Goal: Obtain resource: Download file/media

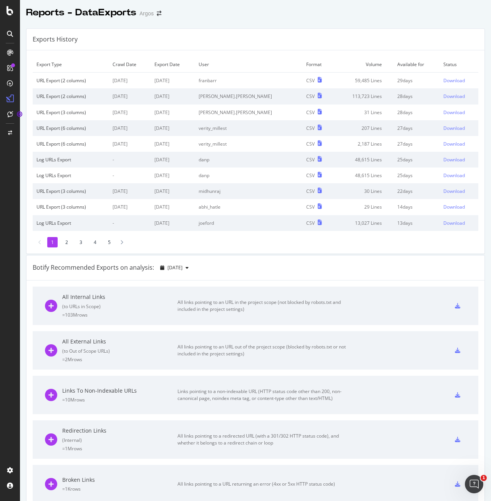
click at [252, 22] on div at bounding box center [255, 20] width 471 height 3
drag, startPoint x: 54, startPoint y: 80, endPoint x: 156, endPoint y: 80, distance: 101.5
click at [156, 80] on tr "URL Export (2 columns) [DATE] [DATE] franbarr CSV 59,485 Lines 29 days Download" at bounding box center [256, 81] width 446 height 16
click at [123, 78] on td "[DATE]" at bounding box center [130, 81] width 42 height 16
drag, startPoint x: 168, startPoint y: 79, endPoint x: 185, endPoint y: 79, distance: 16.1
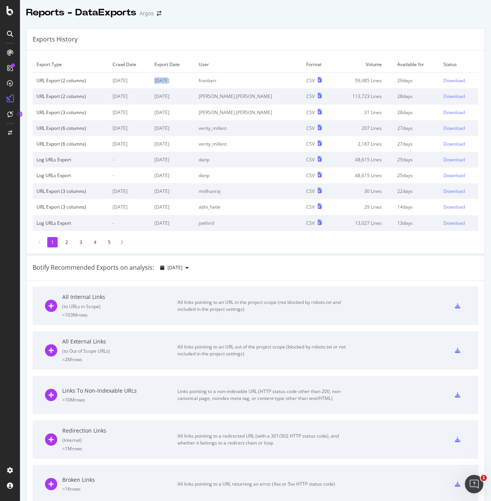
click at [185, 79] on td "[DATE]" at bounding box center [173, 81] width 44 height 16
click at [444, 80] on div "Download" at bounding box center [455, 80] width 22 height 7
click at [66, 41] on div "Exports History" at bounding box center [55, 39] width 45 height 9
click at [93, 7] on div "Reports - DataExports" at bounding box center [81, 12] width 110 height 13
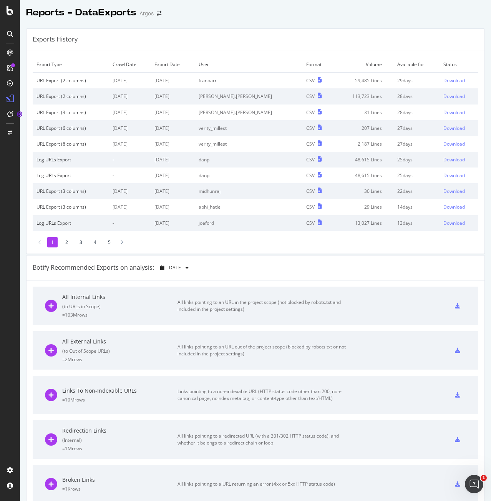
click at [8, 33] on icon at bounding box center [10, 34] width 6 height 6
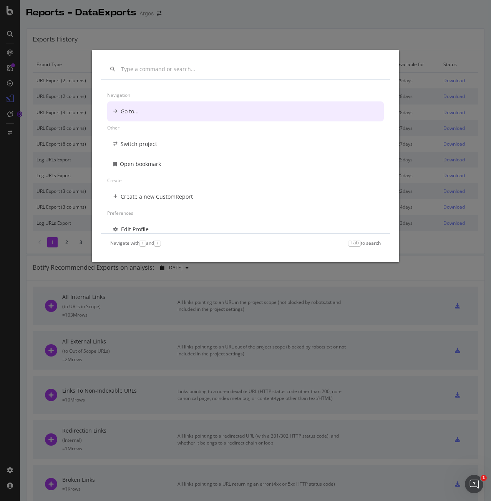
click at [13, 33] on div "Navigation Go to... Other Switch project Open bookmark Create Create a new Cust…" at bounding box center [245, 250] width 491 height 501
click at [7, 6] on icon at bounding box center [10, 10] width 7 height 9
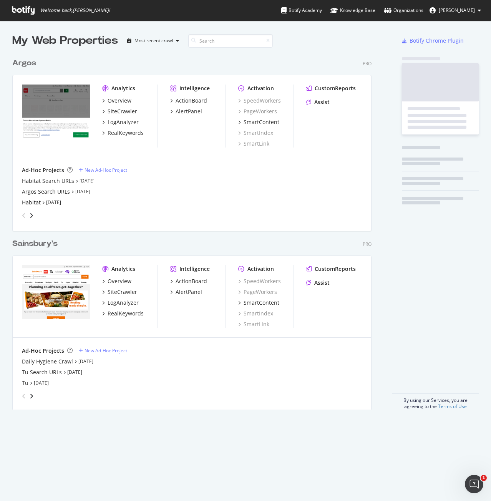
scroll to position [495, 479]
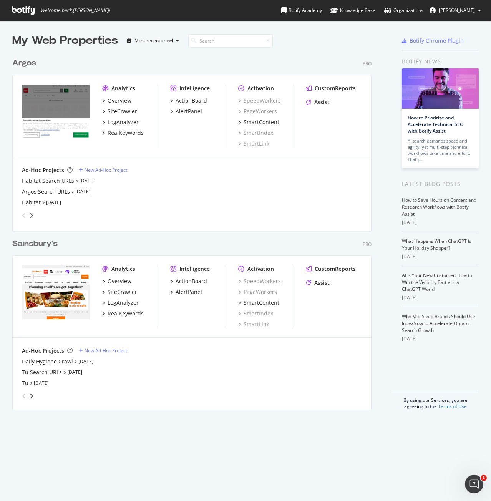
click at [15, 53] on div "Argos Pro Analytics Overview SiteCrawler LogAnalyzer RealKeywords Intelligence …" at bounding box center [195, 138] width 366 height 181
click at [18, 61] on div "Argos" at bounding box center [24, 63] width 24 height 11
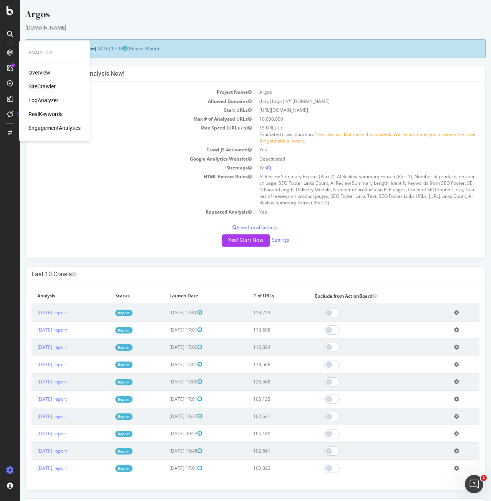
click at [42, 86] on div "SiteCrawler" at bounding box center [41, 87] width 27 height 8
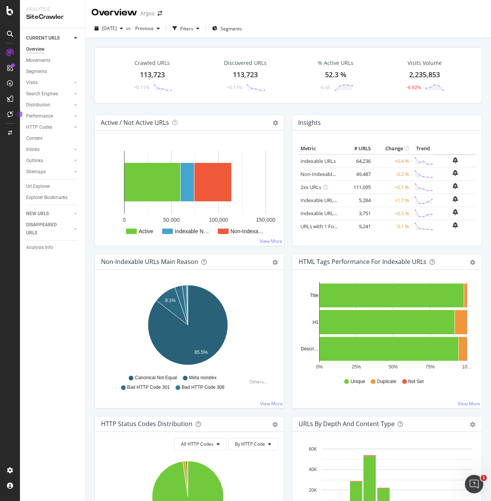
click at [150, 58] on div "Crawled URLs 113,723 +0.11%" at bounding box center [153, 75] width 56 height 40
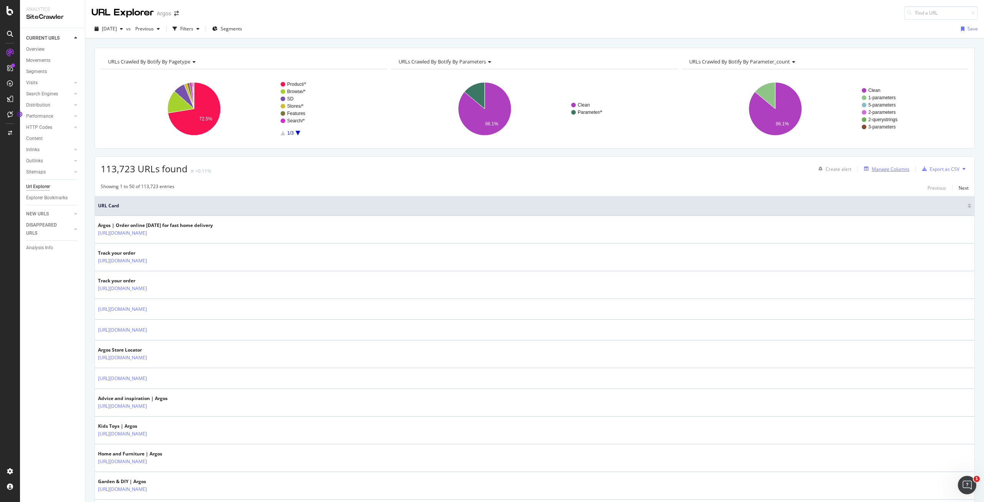
click at [491, 168] on div "Manage Columns" at bounding box center [891, 169] width 38 height 7
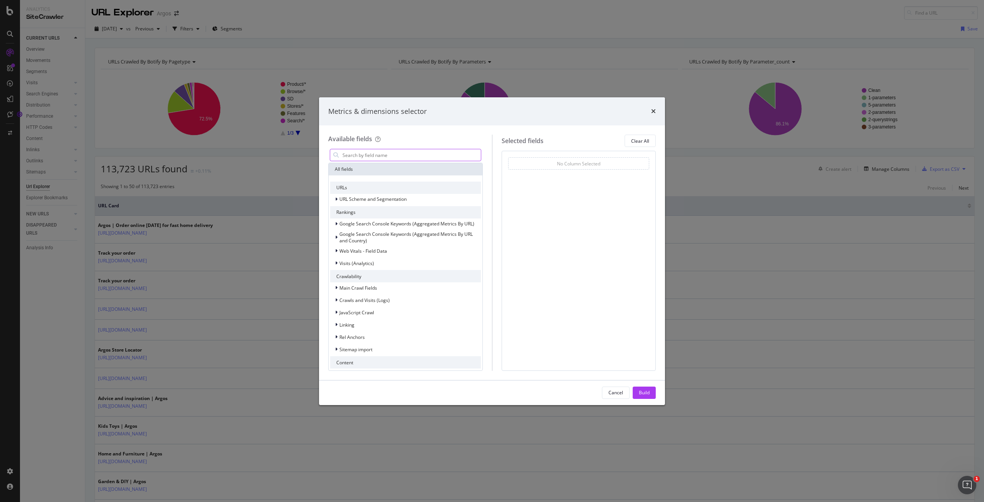
click at [386, 155] on input "modal" at bounding box center [411, 155] width 139 height 12
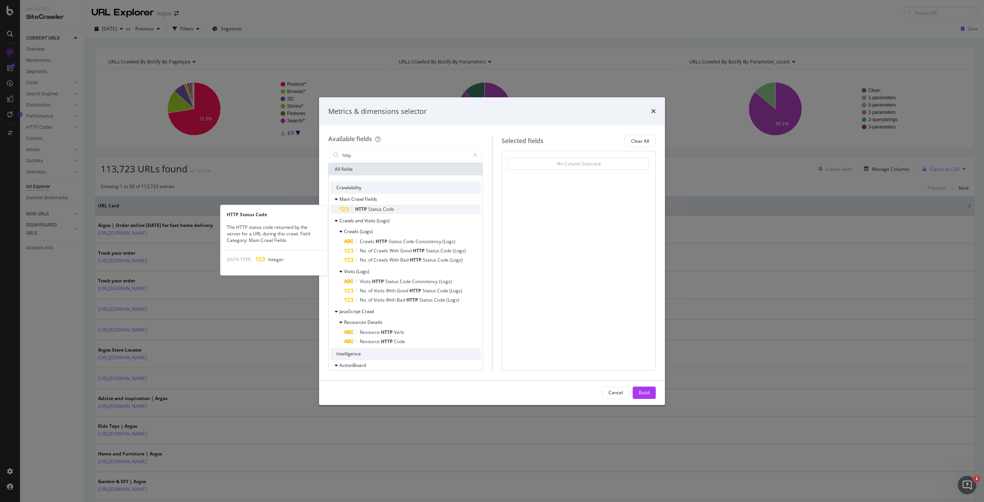
click at [377, 210] on span "Status" at bounding box center [375, 209] width 15 height 7
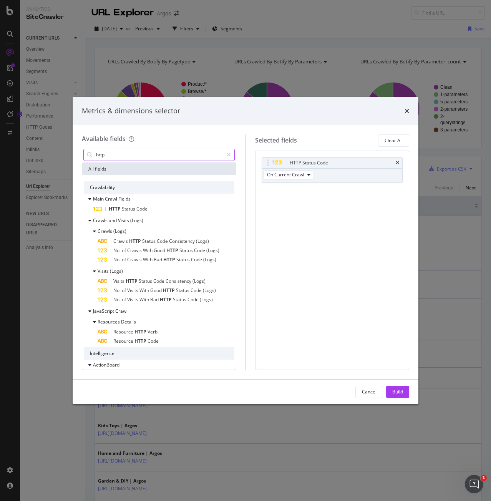
drag, startPoint x: 103, startPoint y: 151, endPoint x: 109, endPoint y: 151, distance: 6.2
click at [103, 151] on input "http" at bounding box center [159, 155] width 128 height 12
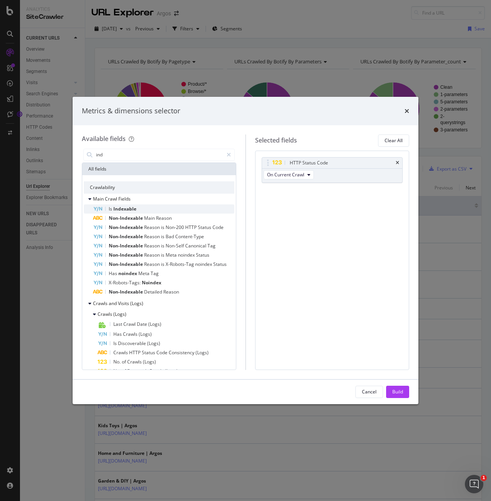
click at [124, 206] on span "Indexable" at bounding box center [124, 209] width 23 height 7
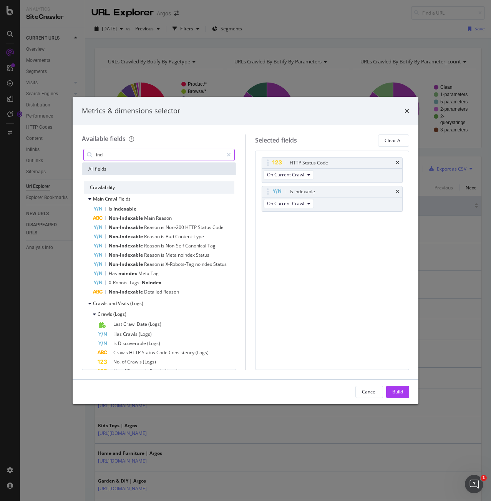
click at [125, 152] on input "ind" at bounding box center [159, 155] width 128 height 12
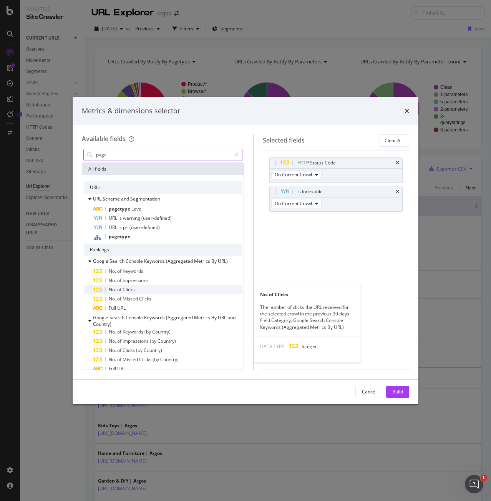
type input "page"
click at [145, 289] on div "No. of Clicks" at bounding box center [167, 289] width 149 height 9
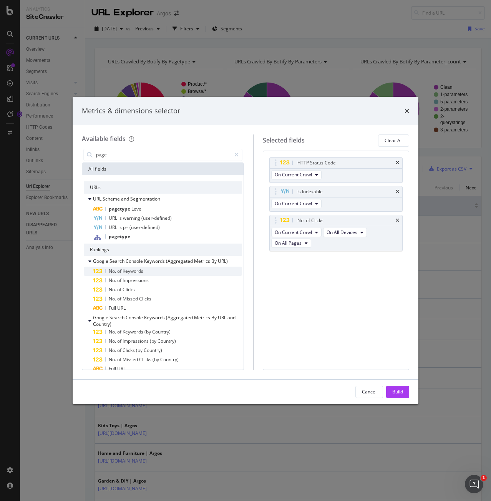
click at [148, 270] on div "No. of Keywords" at bounding box center [167, 271] width 149 height 9
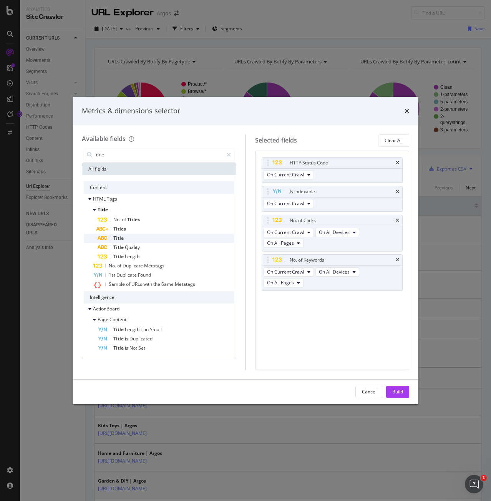
click at [132, 237] on div "Title" at bounding box center [166, 238] width 137 height 9
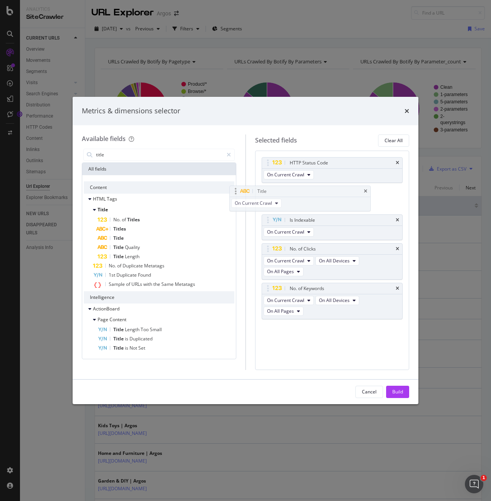
drag, startPoint x: 361, startPoint y: 276, endPoint x: 329, endPoint y: 190, distance: 91.5
click at [329, 190] on body "Analytics SiteCrawler CURRENT URLS Overview Movements Segments Visits Analysis …" at bounding box center [245, 250] width 491 height 501
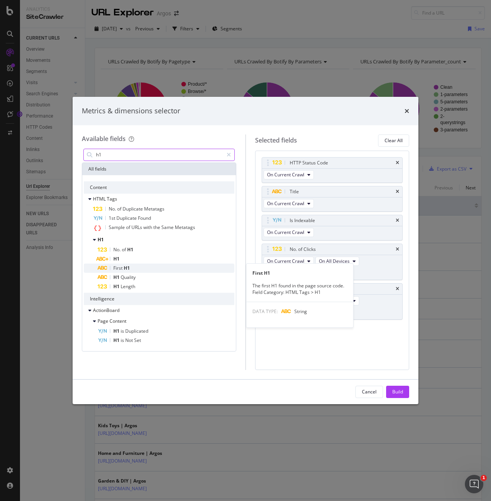
type input "h1"
click at [121, 269] on span "First" at bounding box center [118, 268] width 10 height 7
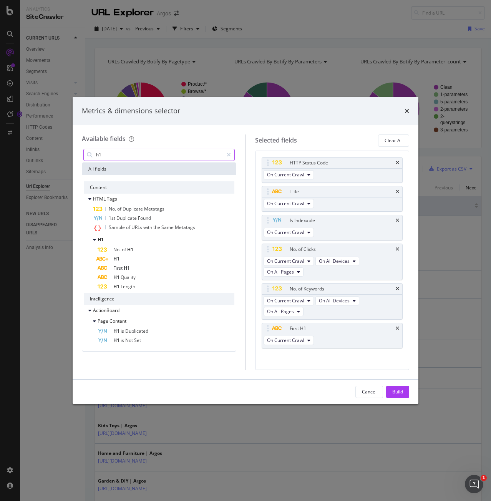
click at [111, 154] on input "h1" at bounding box center [159, 155] width 128 height 12
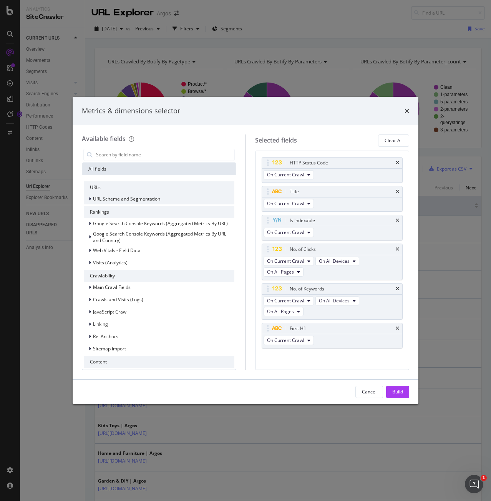
click at [89, 200] on icon "modal" at bounding box center [90, 199] width 2 height 5
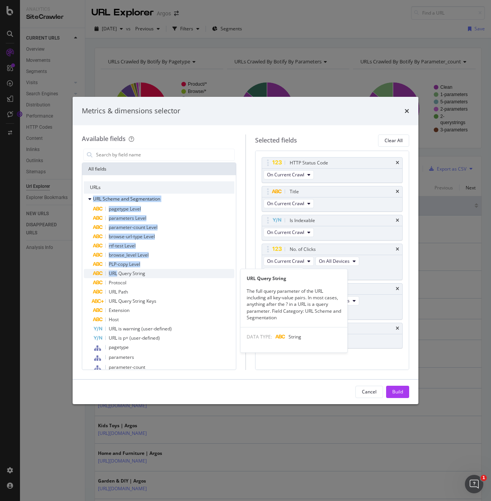
drag, startPoint x: 89, startPoint y: 200, endPoint x: 116, endPoint y: 277, distance: 82.3
click at [116, 277] on div "URL Scheme and Segmentation pagetype Level parameters Level parameter-count Lev…" at bounding box center [159, 308] width 151 height 228
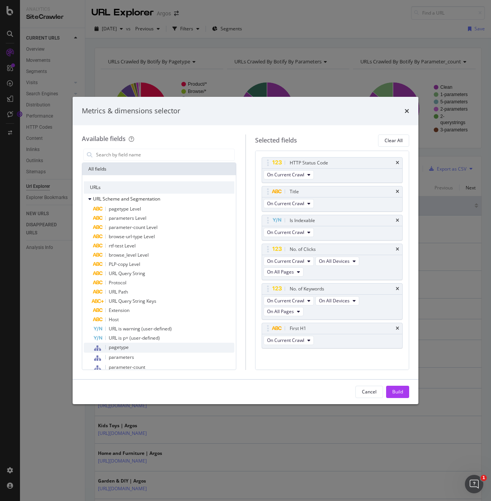
click at [130, 349] on div "pagetype" at bounding box center [163, 348] width 141 height 10
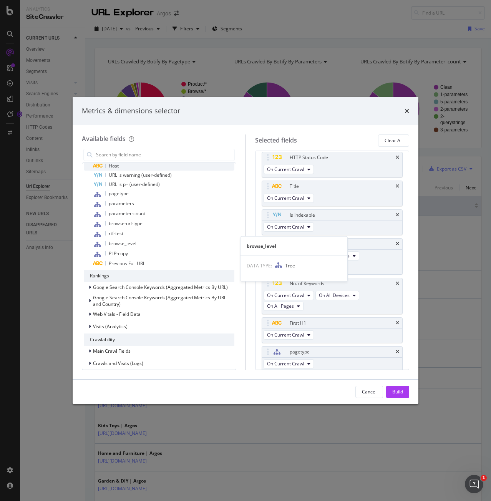
scroll to position [192, 0]
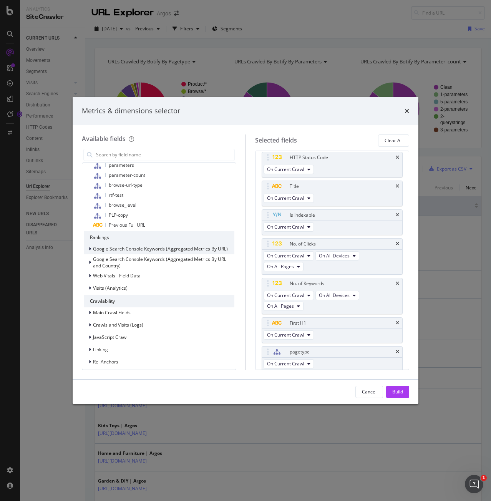
click at [89, 247] on icon "modal" at bounding box center [90, 249] width 2 height 5
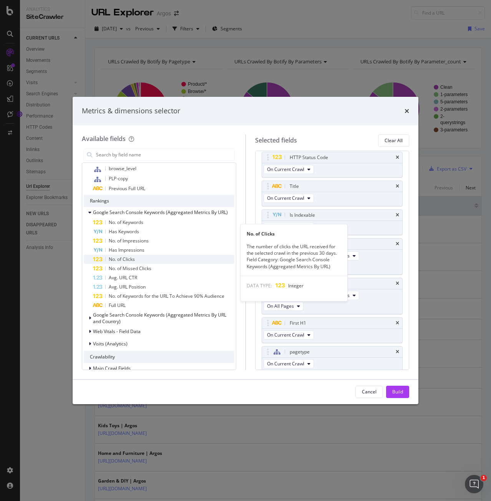
scroll to position [269, 0]
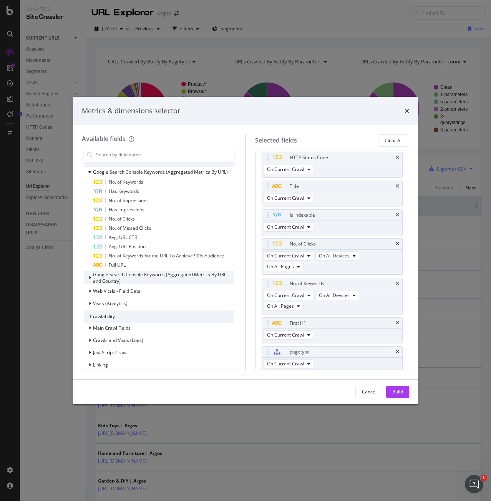
click at [90, 279] on icon "modal" at bounding box center [90, 278] width 2 height 5
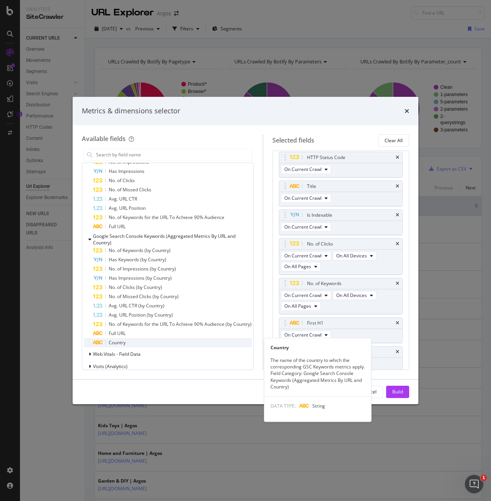
scroll to position [346, 0]
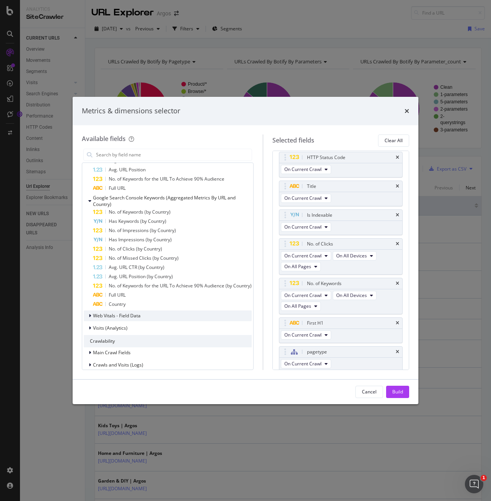
click at [90, 316] on icon "modal" at bounding box center [90, 316] width 2 height 5
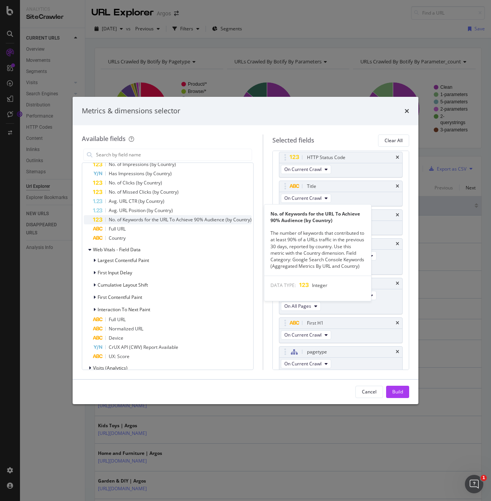
scroll to position [423, 0]
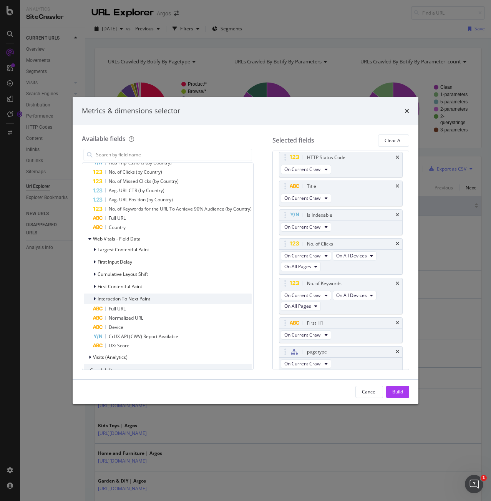
click at [95, 299] on icon "modal" at bounding box center [94, 299] width 2 height 5
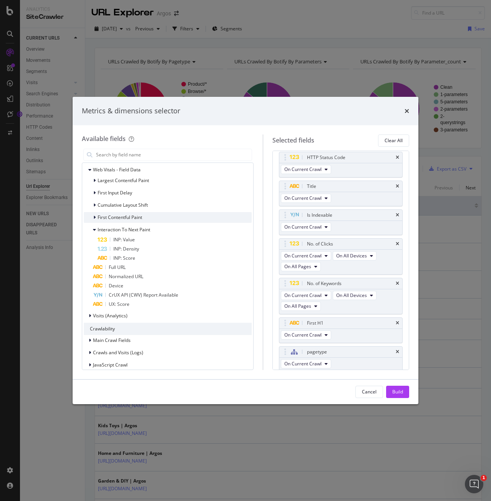
scroll to position [538, 0]
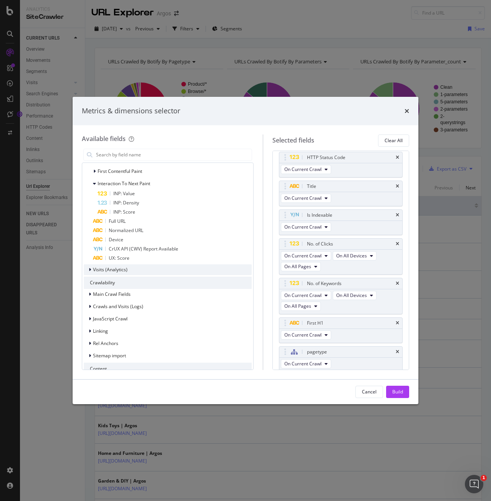
click at [88, 271] on div "Visits (Analytics)" at bounding box center [106, 270] width 44 height 8
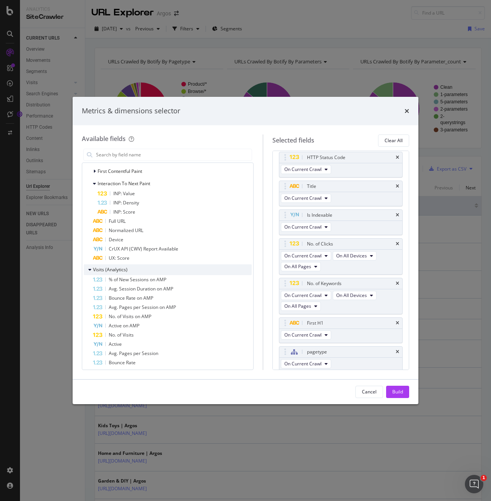
click at [89, 268] on icon "modal" at bounding box center [89, 270] width 3 height 5
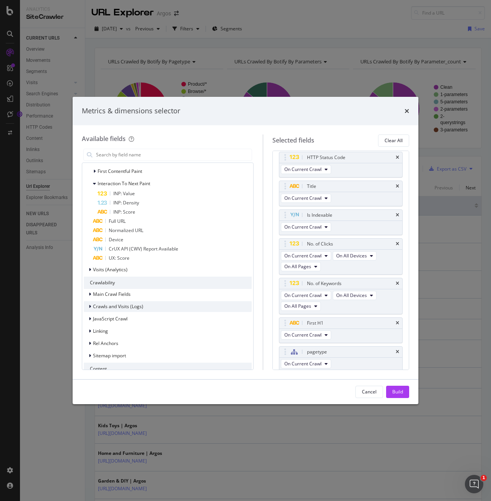
scroll to position [577, 0]
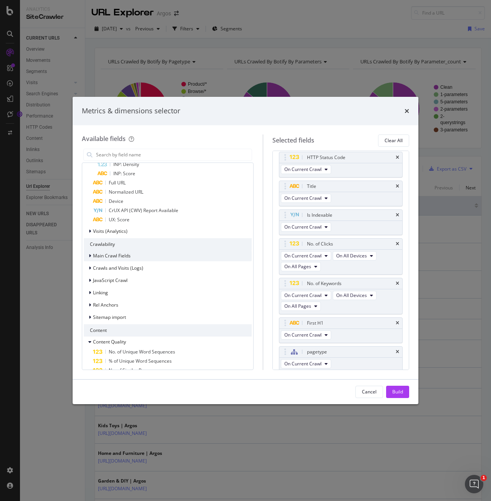
click at [90, 254] on icon "modal" at bounding box center [90, 256] width 2 height 5
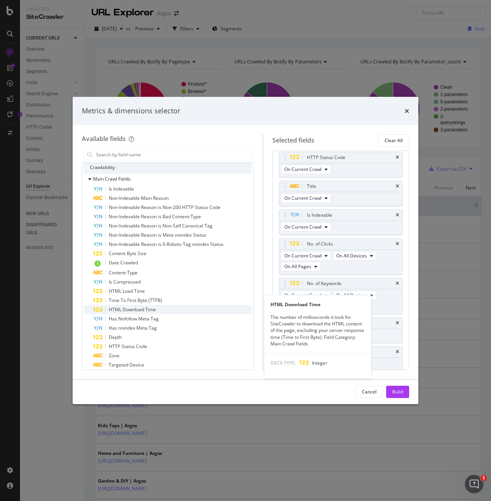
scroll to position [692, 0]
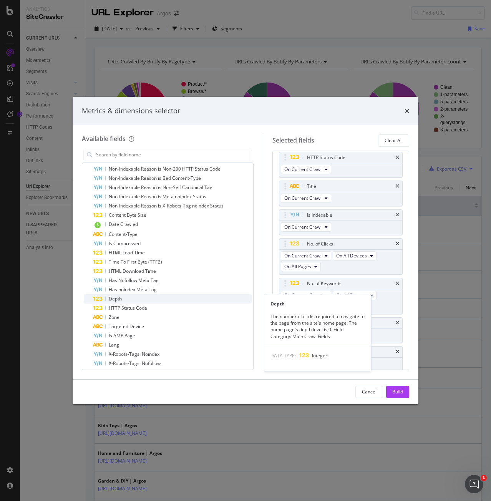
click at [119, 296] on span "Depth" at bounding box center [115, 299] width 13 height 7
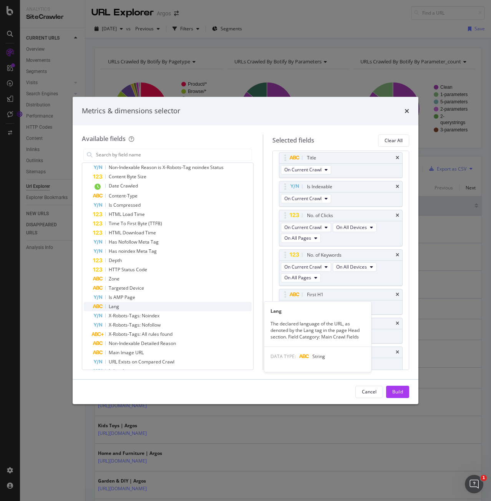
scroll to position [807, 0]
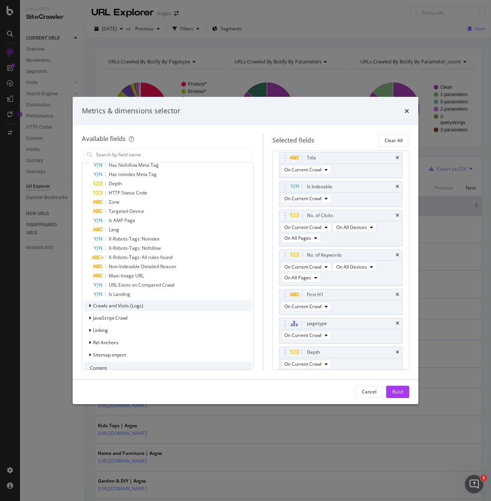
click at [114, 308] on span "Crawls and Visits (Logs)" at bounding box center [118, 306] width 50 height 7
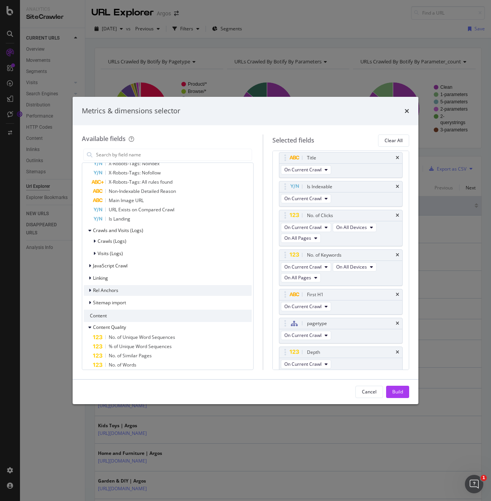
scroll to position [884, 0]
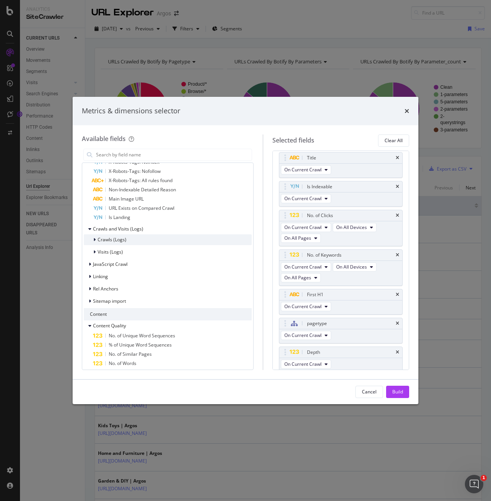
click at [121, 241] on span "Crawls (Logs)" at bounding box center [112, 239] width 29 height 7
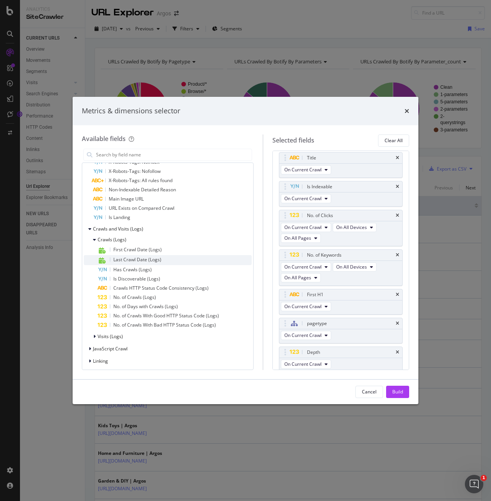
click at [134, 259] on span "Last Crawl Date (Logs)" at bounding box center [137, 259] width 48 height 7
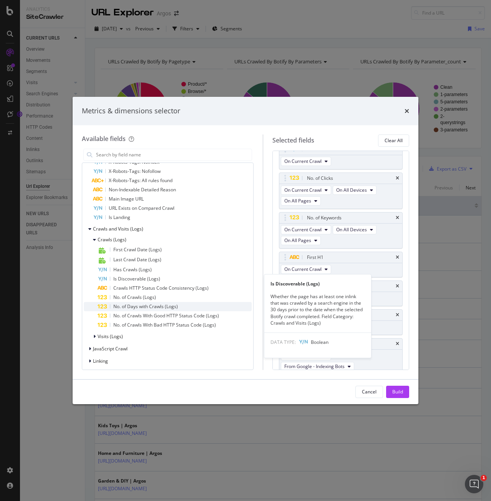
scroll to position [73, 0]
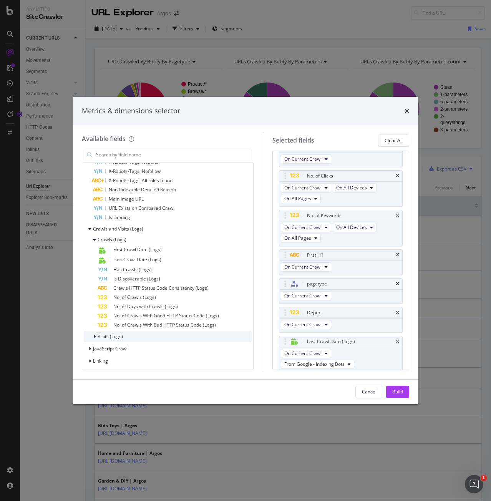
click at [95, 337] on icon "modal" at bounding box center [94, 336] width 2 height 5
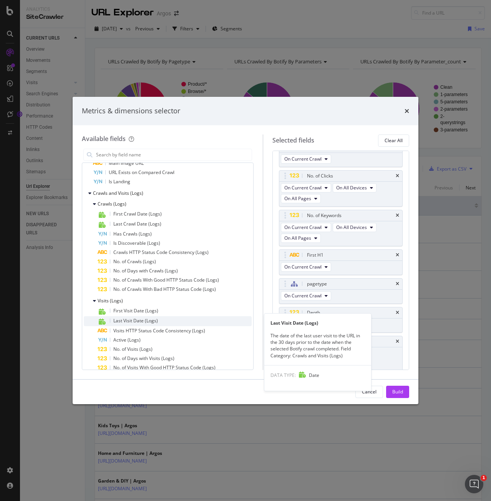
scroll to position [923, 0]
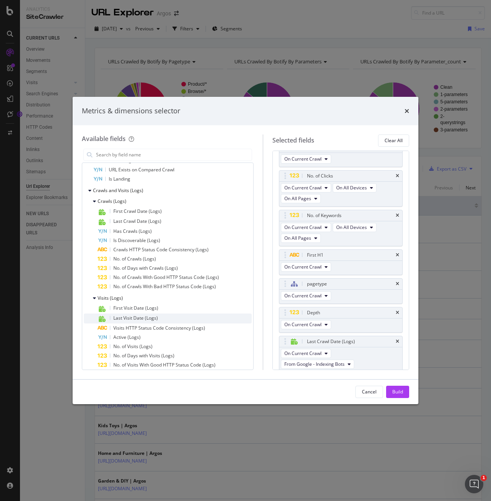
click at [128, 318] on span "Last Visit Date (Logs)" at bounding box center [135, 318] width 45 height 7
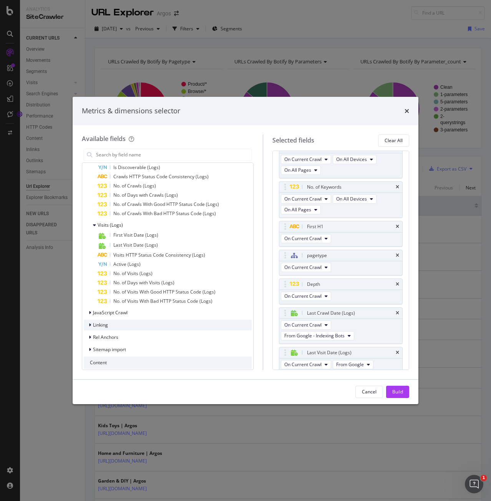
scroll to position [1038, 0]
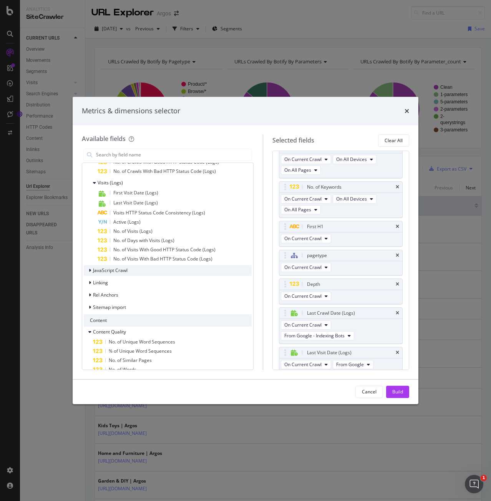
click at [116, 272] on span "JavaScript Crawl" at bounding box center [110, 270] width 35 height 7
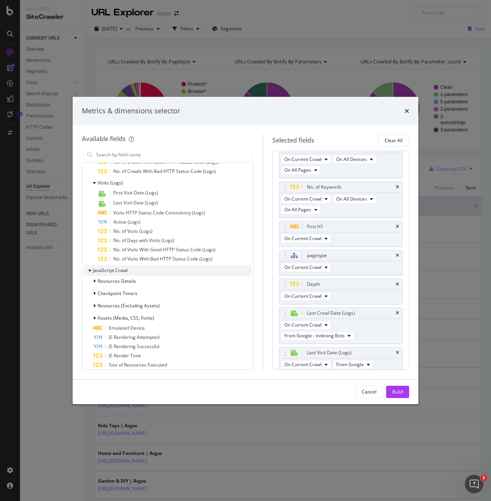
click at [116, 271] on span "JavaScript Crawl" at bounding box center [110, 270] width 35 height 7
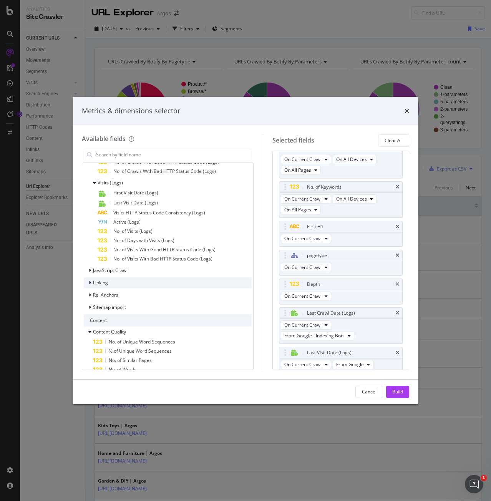
click at [121, 284] on div "Linking" at bounding box center [168, 283] width 168 height 11
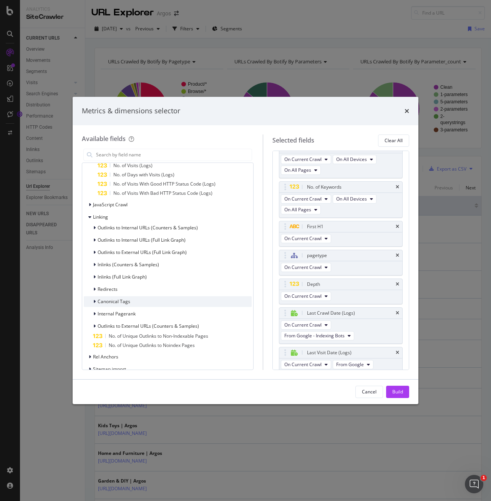
scroll to position [1115, 0]
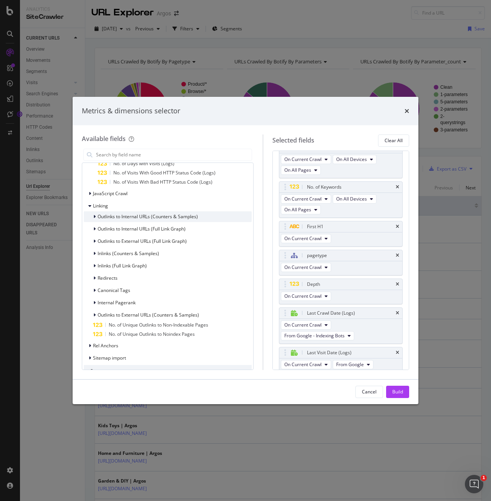
click at [95, 216] on icon "modal" at bounding box center [94, 216] width 2 height 5
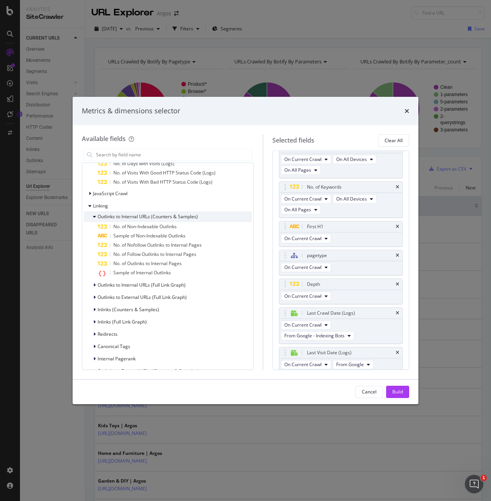
click at [95, 216] on icon "modal" at bounding box center [94, 216] width 3 height 5
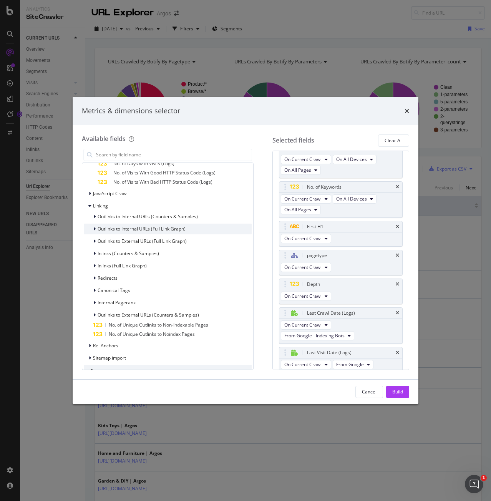
click at [93, 230] on div "modal" at bounding box center [95, 229] width 5 height 8
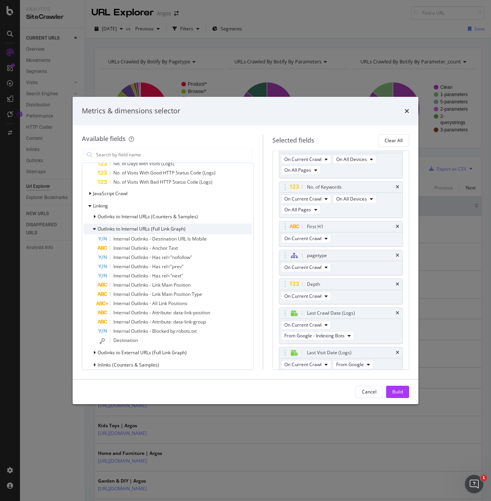
click at [93, 230] on icon "modal" at bounding box center [94, 229] width 3 height 5
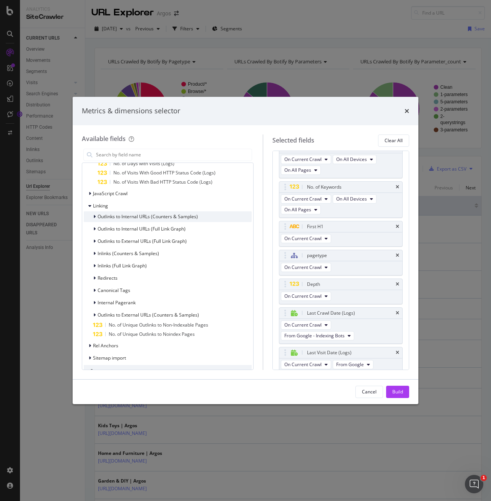
click at [90, 217] on div "Outlinks to Internal URLs (Counters & Samples)" at bounding box center [141, 217] width 114 height 8
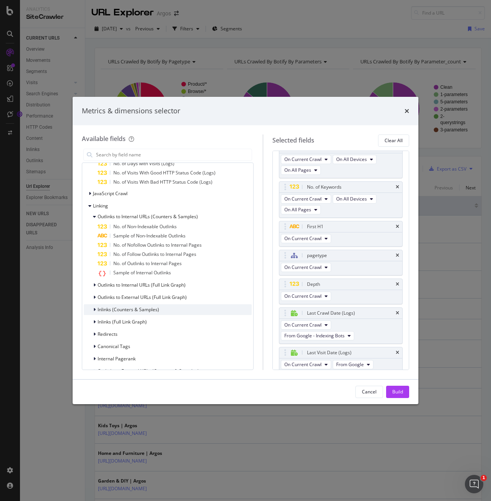
click at [105, 308] on span "Inlinks (Counters & Samples)" at bounding box center [129, 309] width 62 height 7
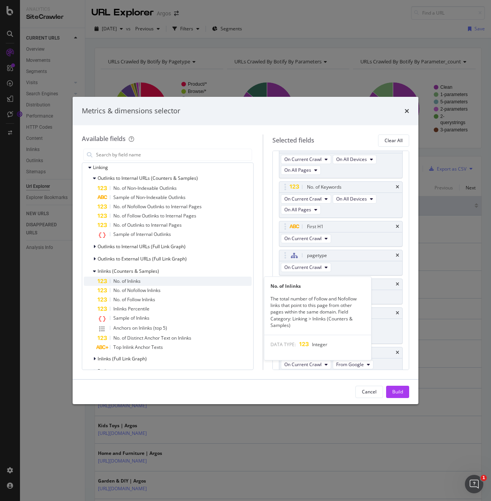
click at [136, 279] on span "No. of Inlinks" at bounding box center [126, 281] width 27 height 7
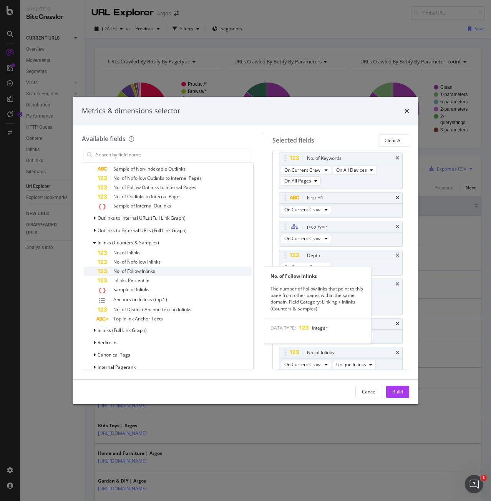
scroll to position [1192, 0]
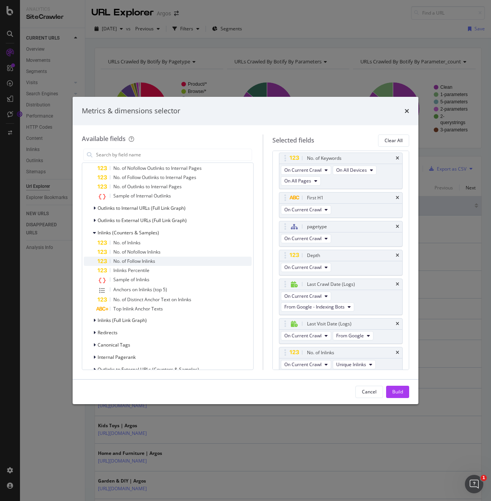
click at [131, 263] on span "No. of Follow Inlinks" at bounding box center [134, 261] width 42 height 7
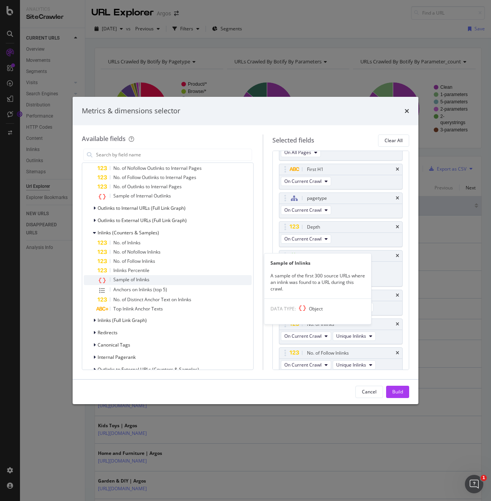
scroll to position [1230, 0]
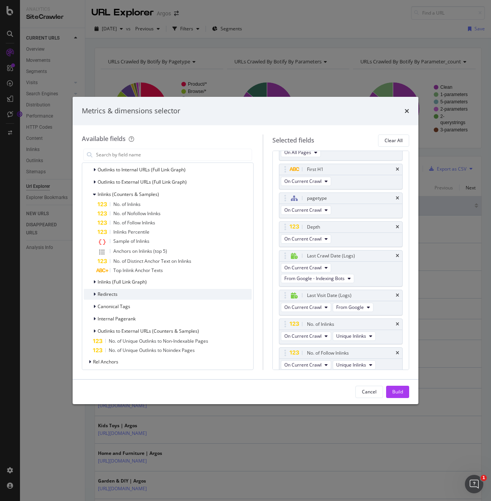
click at [93, 295] on icon "modal" at bounding box center [94, 294] width 2 height 5
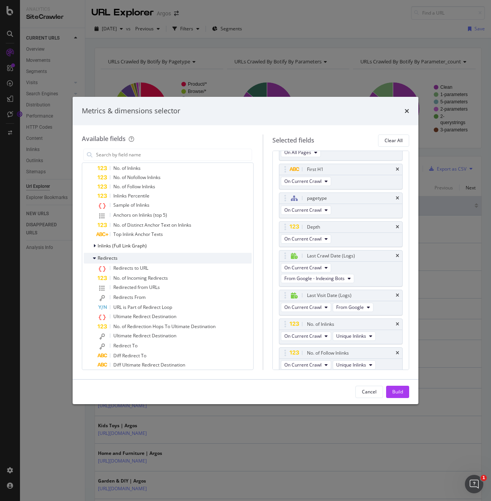
scroll to position [1307, 0]
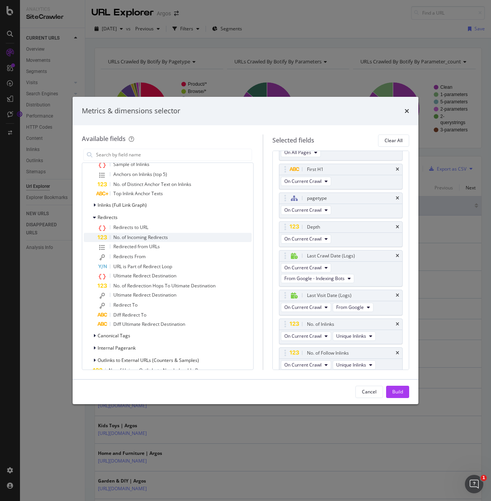
click at [118, 237] on span "No. of Incoming Redirects" at bounding box center [140, 237] width 55 height 7
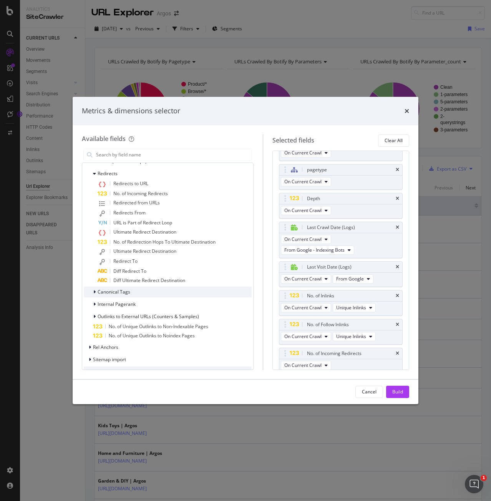
scroll to position [1384, 0]
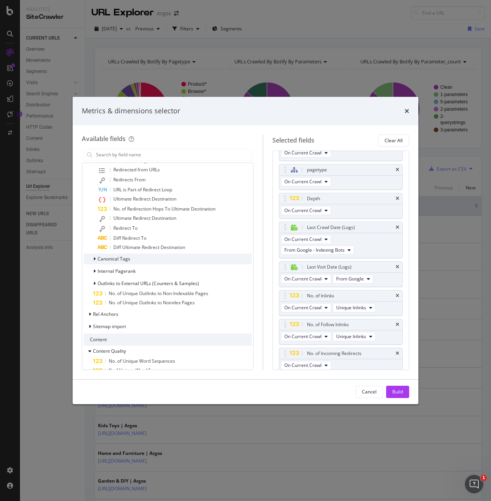
click at [95, 259] on icon "modal" at bounding box center [94, 259] width 2 height 5
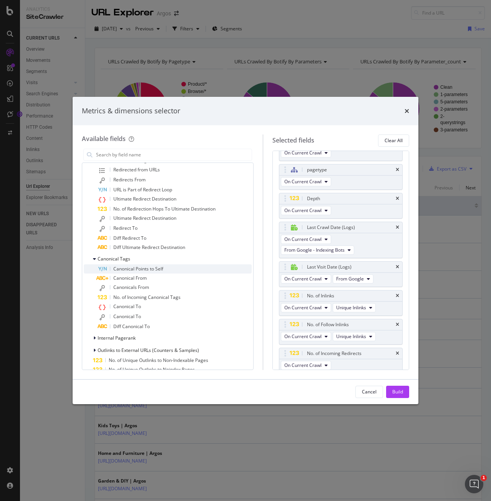
click at [127, 266] on span "Canonical Points to Self" at bounding box center [138, 269] width 50 height 7
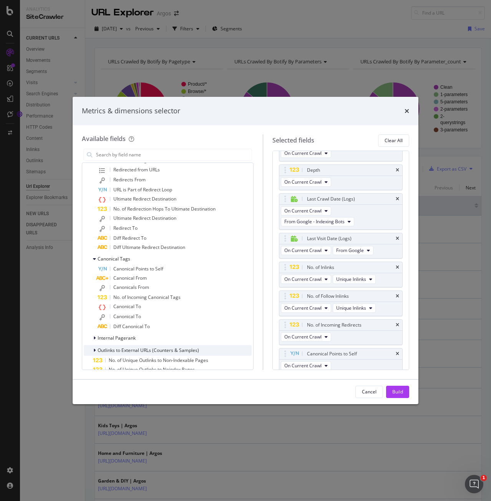
scroll to position [216, 0]
click at [138, 298] on span "No. of Incoming Canonical Tags" at bounding box center [146, 297] width 67 height 7
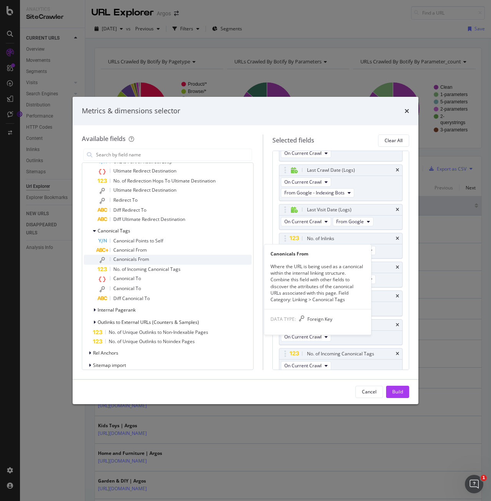
scroll to position [1422, 0]
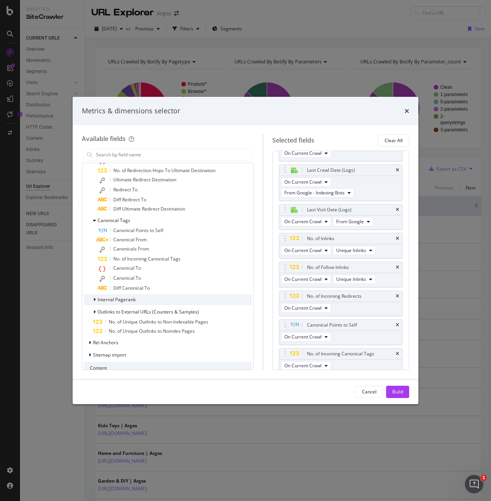
click at [95, 298] on icon "modal" at bounding box center [94, 300] width 2 height 5
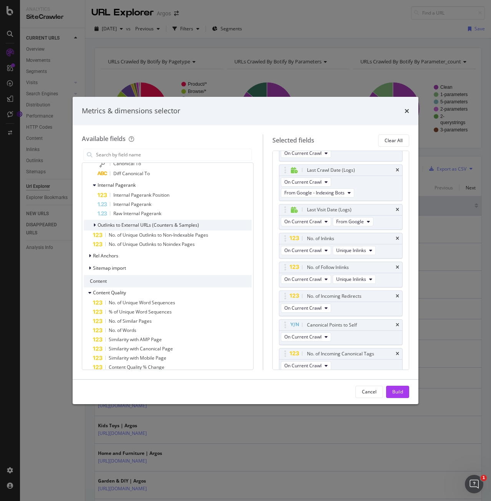
scroll to position [1538, 0]
click at [89, 268] on icon "modal" at bounding box center [90, 267] width 2 height 5
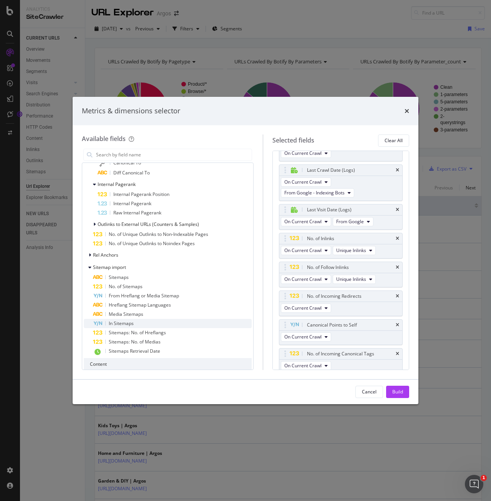
click at [121, 321] on span "In Sitemaps" at bounding box center [121, 323] width 25 height 7
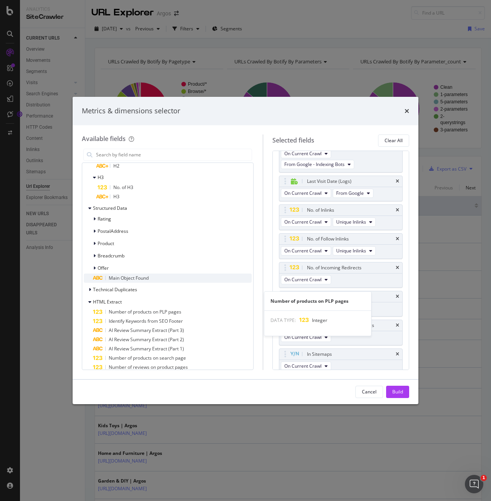
scroll to position [2153, 0]
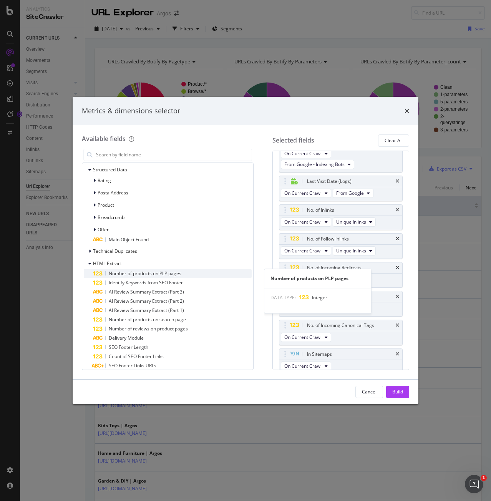
click at [116, 271] on span "Number of products on PLP pages" at bounding box center [145, 273] width 73 height 7
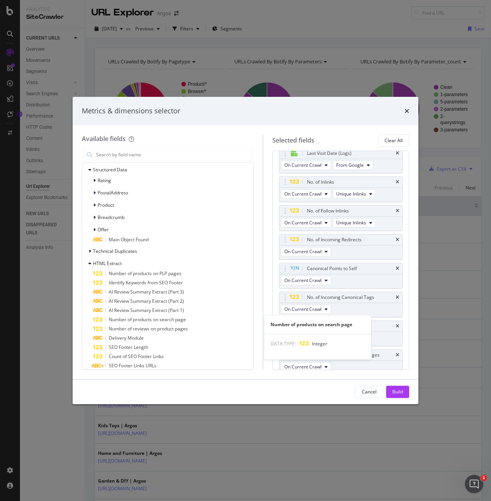
scroll to position [302, 0]
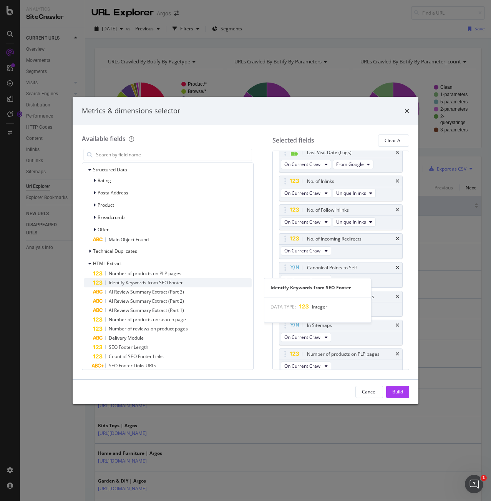
click at [115, 282] on span "Identify Keywords from SEO Footer" at bounding box center [146, 282] width 74 height 7
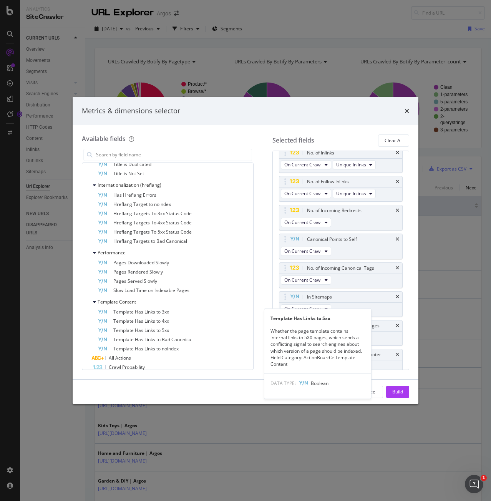
scroll to position [3566, 0]
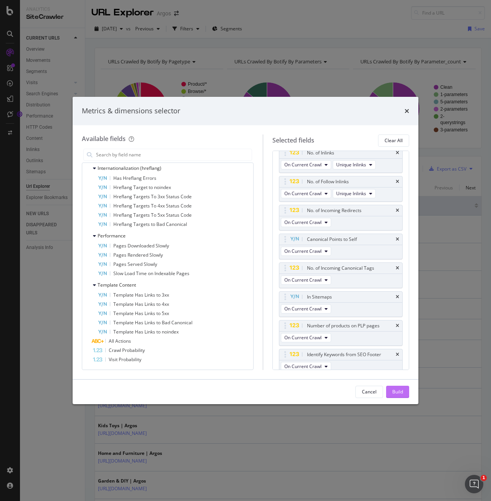
click at [396, 390] on div "Build" at bounding box center [397, 392] width 11 height 7
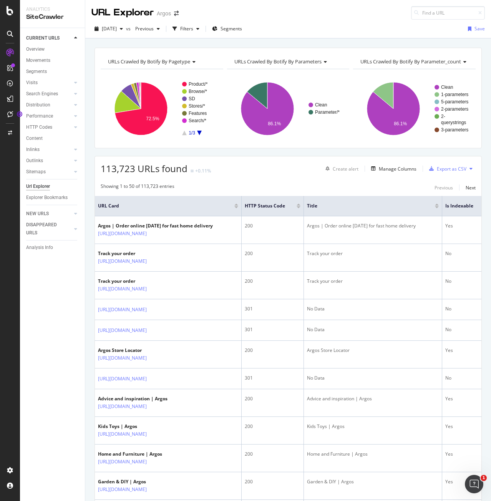
click at [467, 166] on button at bounding box center [471, 169] width 9 height 12
click at [356, 183] on div "Showing 1 to 50 of 113,723 entries Previous Next" at bounding box center [288, 187] width 387 height 9
click at [439, 168] on div "Export as CSV" at bounding box center [452, 169] width 30 height 7
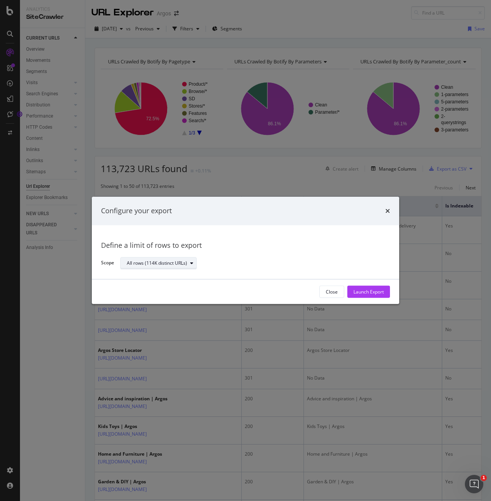
click at [178, 264] on div "All rows (114K distinct URLs)" at bounding box center [157, 263] width 60 height 5
click at [169, 284] on div "Define a limit" at bounding box center [162, 289] width 77 height 10
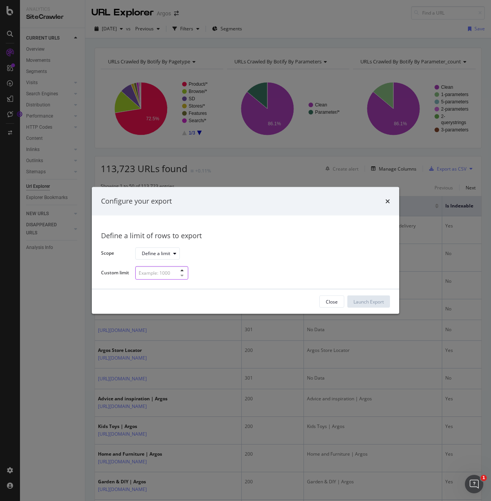
click at [179, 275] on div "modal" at bounding box center [161, 272] width 53 height 13
click at [161, 276] on input "modal" at bounding box center [161, 272] width 53 height 13
click at [205, 264] on div "Define a limit of rows to export Scope Define a limit Custom limit" at bounding box center [245, 252] width 289 height 55
click at [168, 255] on div "Define a limit" at bounding box center [156, 253] width 28 height 5
click at [173, 265] on div "All rows (114K distinct URLs)" at bounding box center [175, 266] width 60 height 7
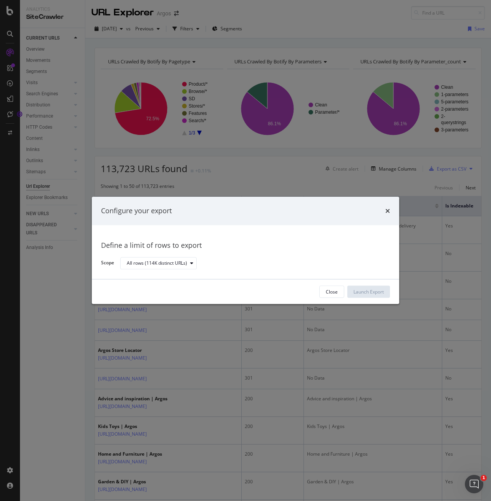
click at [227, 267] on div "All rows (114K distinct URLs)" at bounding box center [252, 263] width 264 height 13
click at [339, 291] on button "Close" at bounding box center [331, 292] width 25 height 12
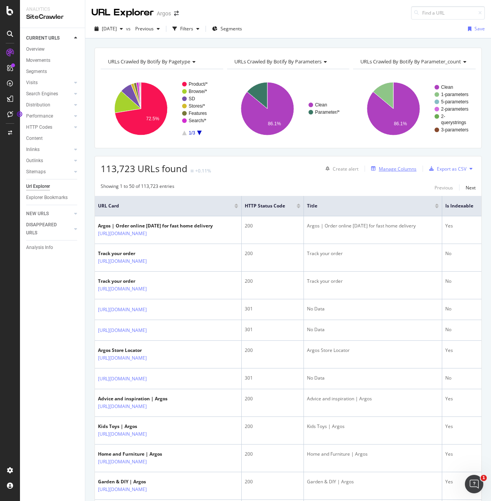
click at [389, 166] on div "Manage Columns" at bounding box center [398, 169] width 38 height 7
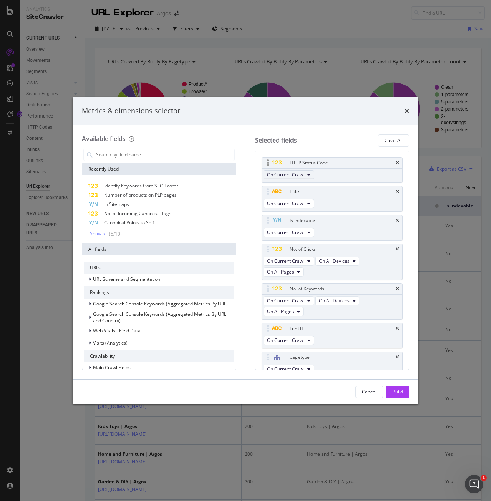
click at [308, 173] on icon "modal" at bounding box center [309, 175] width 3 height 5
click at [324, 173] on div "HTTP Status Code On Current Crawl" at bounding box center [332, 170] width 141 height 26
click at [308, 173] on icon "modal" at bounding box center [309, 175] width 3 height 5
click at [335, 173] on div "HTTP Status Code On Current Crawl" at bounding box center [332, 170] width 141 height 26
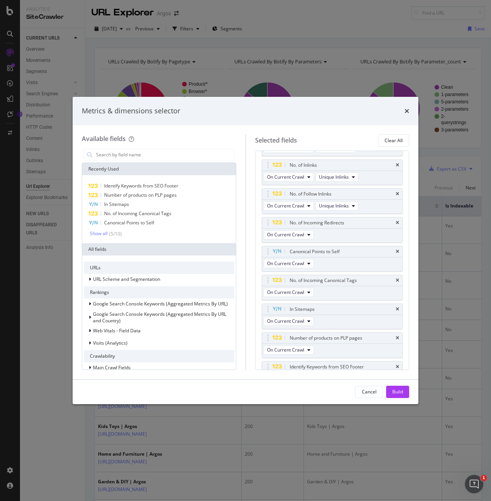
scroll to position [345, 0]
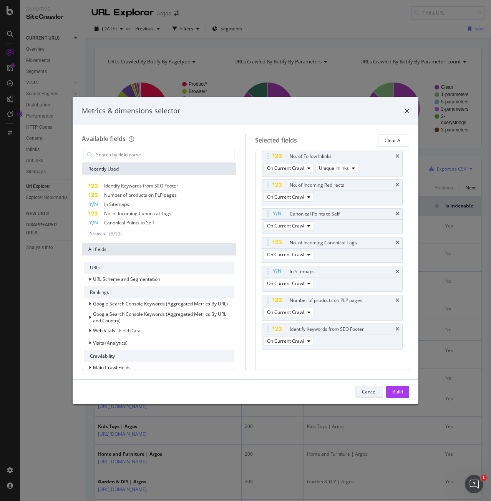
click at [358, 390] on button "Cancel" at bounding box center [370, 392] width 28 height 12
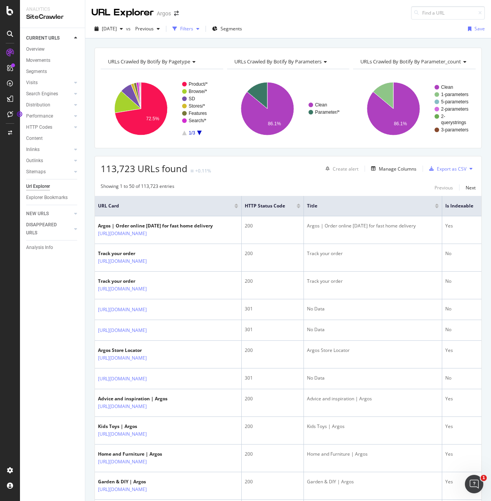
click at [203, 27] on div "button" at bounding box center [197, 29] width 9 height 5
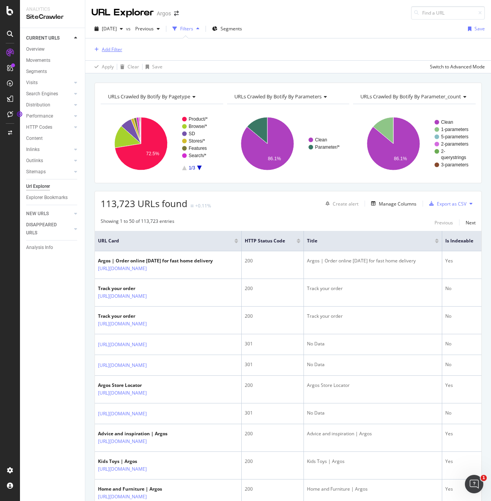
click at [116, 49] on div "Add Filter" at bounding box center [112, 49] width 20 height 7
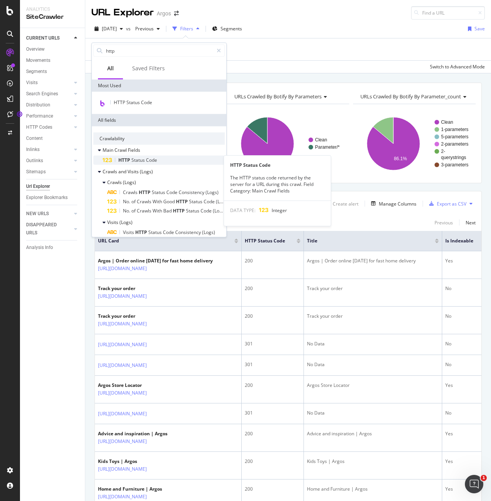
type input "http"
click at [145, 160] on span "Status" at bounding box center [138, 160] width 15 height 7
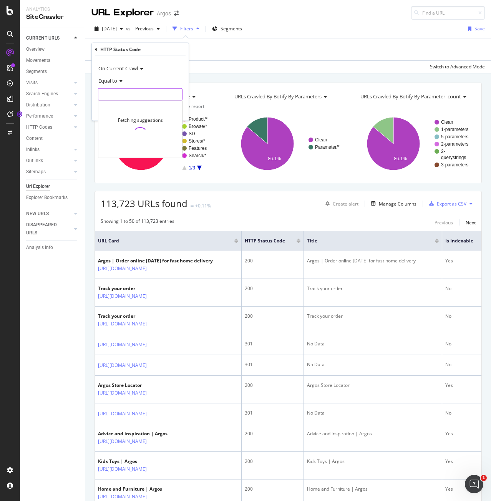
click at [118, 96] on input "number" at bounding box center [140, 94] width 85 height 12
click at [113, 101] on span "200" at bounding box center [125, 104] width 51 height 7
type input "200"
click at [172, 110] on div "Apply" at bounding box center [177, 110] width 12 height 7
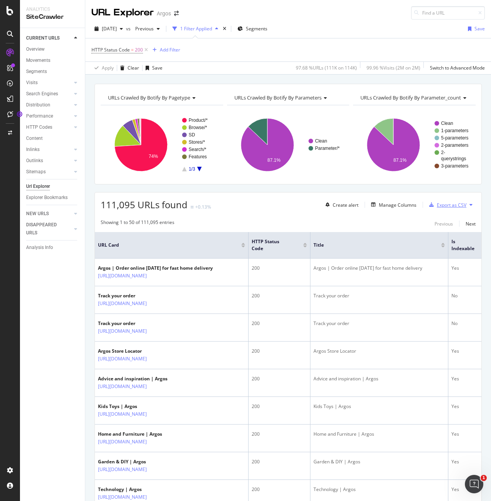
click at [437, 204] on div "Export as CSV" at bounding box center [452, 205] width 30 height 7
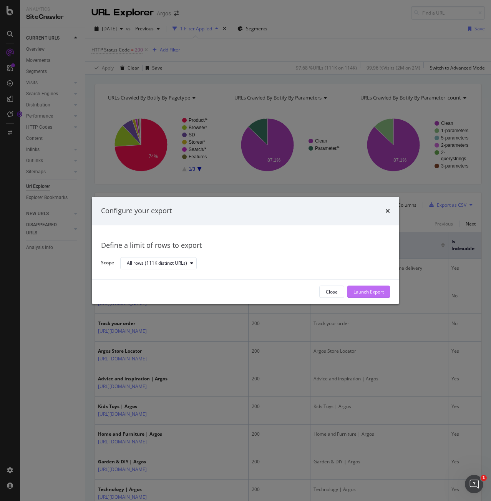
click at [365, 291] on div "Launch Export" at bounding box center [369, 292] width 30 height 7
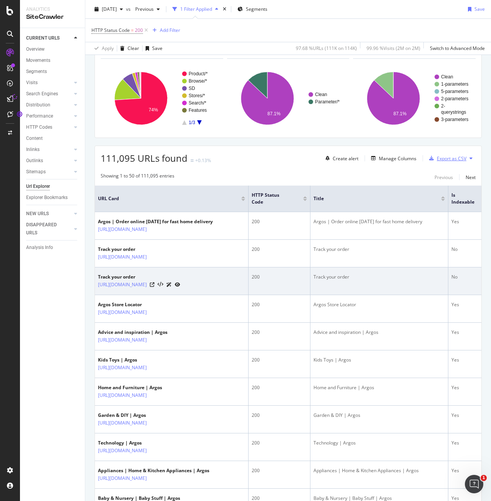
scroll to position [115, 0]
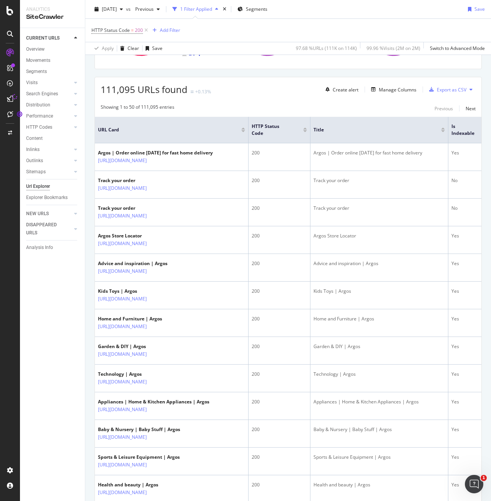
click at [470, 88] on icon at bounding box center [471, 89] width 3 height 5
click at [277, 90] on div "111,095 URLs found +0.13% Create alert Manage Columns Export as CSV" at bounding box center [288, 86] width 387 height 19
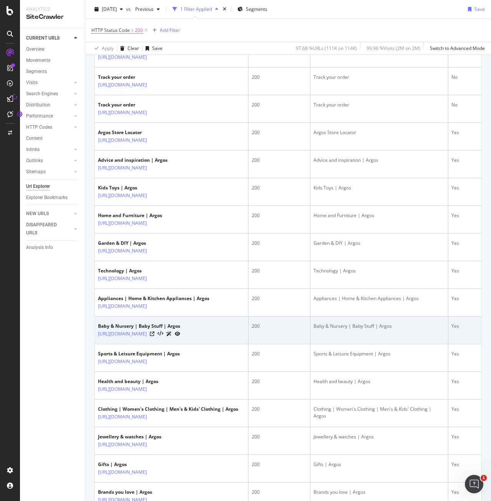
scroll to position [281, 0]
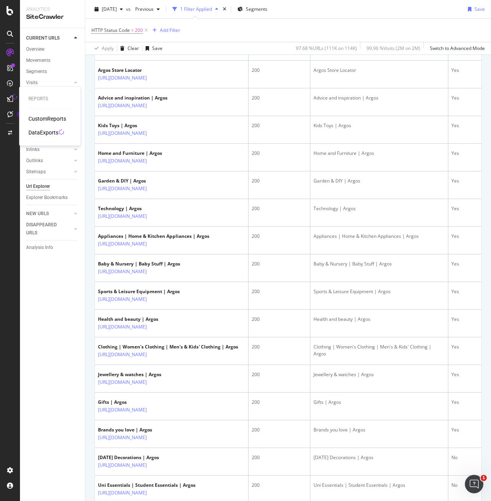
click at [51, 136] on div "DataExports" at bounding box center [43, 133] width 30 height 8
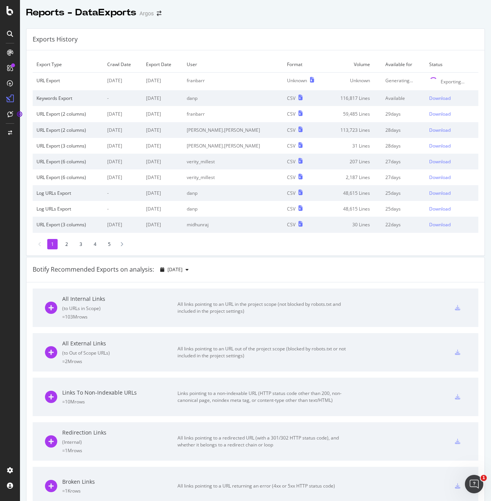
click at [428, 81] on span at bounding box center [433, 81] width 11 height 11
drag, startPoint x: 360, startPoint y: 78, endPoint x: 293, endPoint y: 80, distance: 66.9
click at [293, 80] on tr "URL Export [DATE] [DATE] franbarr Unknown Unknown Generating... Exporting..." at bounding box center [256, 82] width 446 height 18
click at [338, 78] on td "Unknown" at bounding box center [353, 82] width 55 height 18
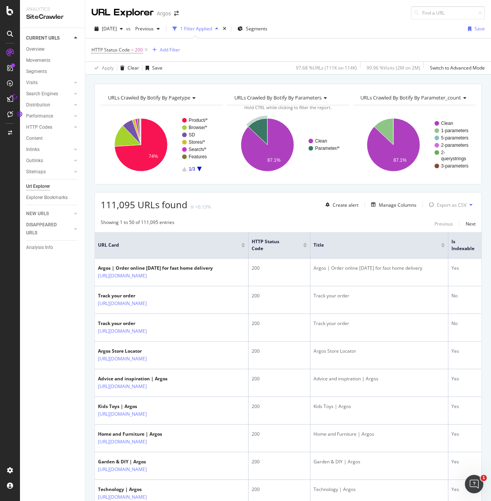
click at [221, 52] on div "HTTP Status Code = 200 Add Filter" at bounding box center [288, 49] width 394 height 23
click at [178, 50] on div "Add Filter" at bounding box center [170, 50] width 20 height 7
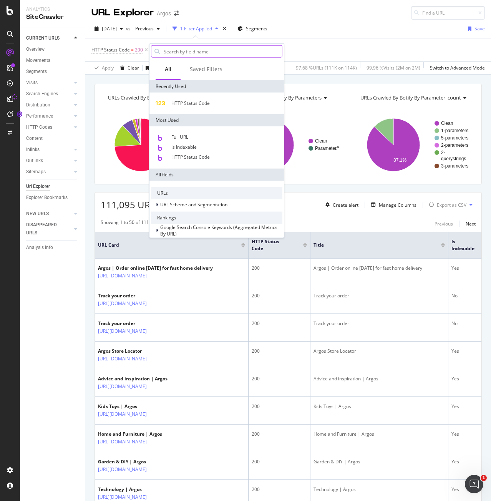
click at [200, 50] on body "Analytics SiteCrawler CURRENT URLS Overview Movements Segments Visits Analysis …" at bounding box center [245, 250] width 491 height 501
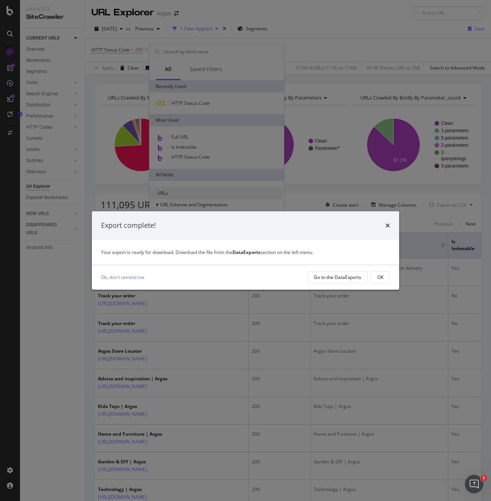
click at [260, 251] on strong "DataExports" at bounding box center [247, 252] width 28 height 7
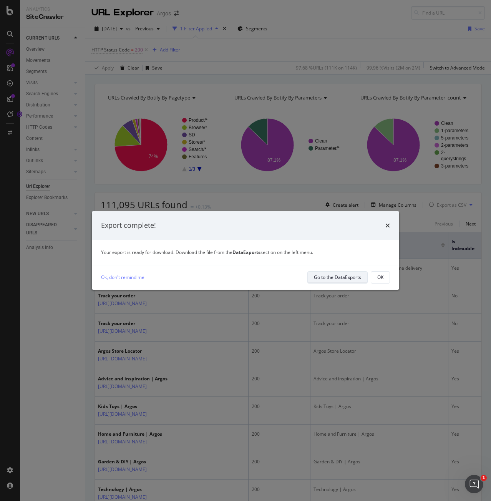
click at [319, 276] on div "Go to the DataExports" at bounding box center [337, 277] width 47 height 7
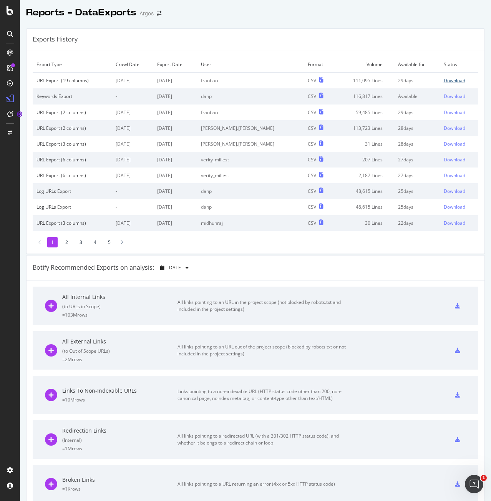
click at [444, 79] on div "Download" at bounding box center [455, 80] width 22 height 7
